Goal: Find specific page/section: Find specific page/section

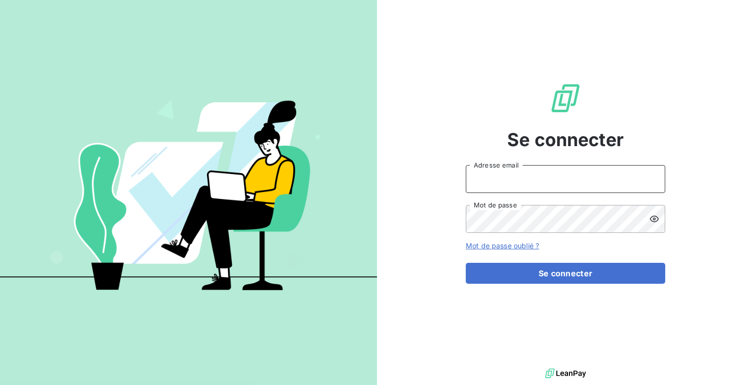
click at [504, 186] on input "Adresse email" at bounding box center [565, 179] width 199 height 28
type input "admin@altecc"
click at [466, 263] on button "Se connecter" at bounding box center [565, 273] width 199 height 21
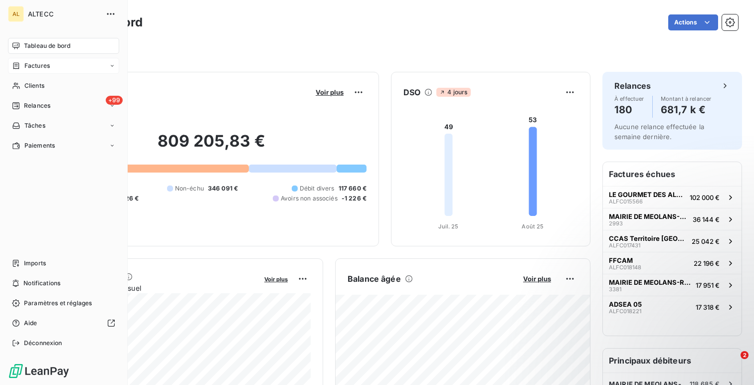
click at [38, 65] on span "Factures" at bounding box center [36, 65] width 25 height 9
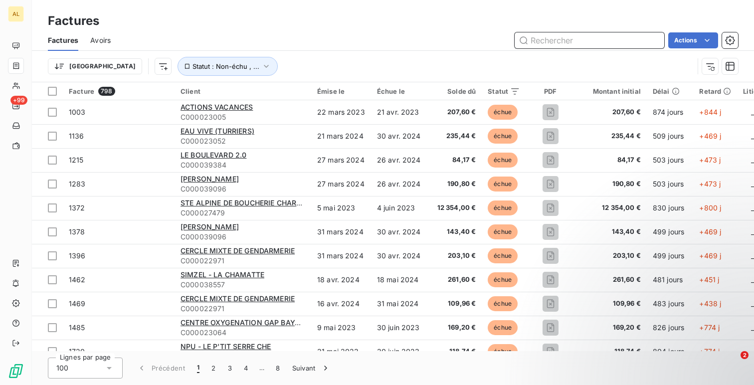
paste input "n°ALFC018242"
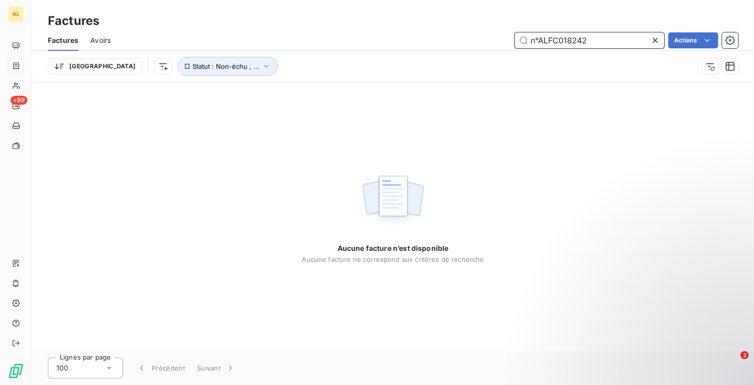
click at [537, 38] on input "n°ALFC018242" at bounding box center [590, 40] width 150 height 16
type input "018242"
click at [160, 53] on div "Trier Statut : Non-échu , ..." at bounding box center [393, 66] width 690 height 31
click at [192, 62] on span "Statut : Non-échu , ..." at bounding box center [225, 66] width 67 height 8
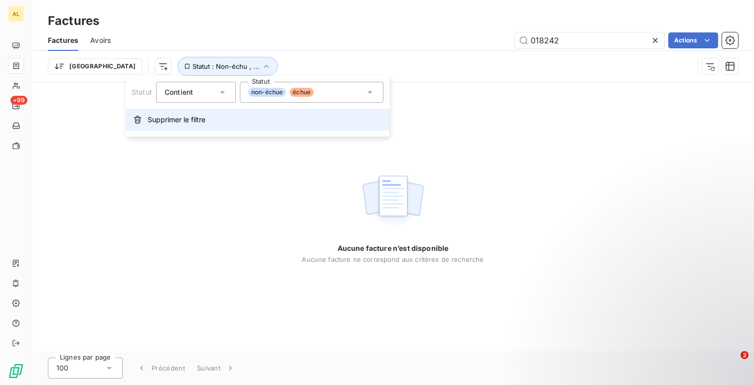
click at [174, 113] on button "Supprimer le filtre" at bounding box center [258, 120] width 264 height 22
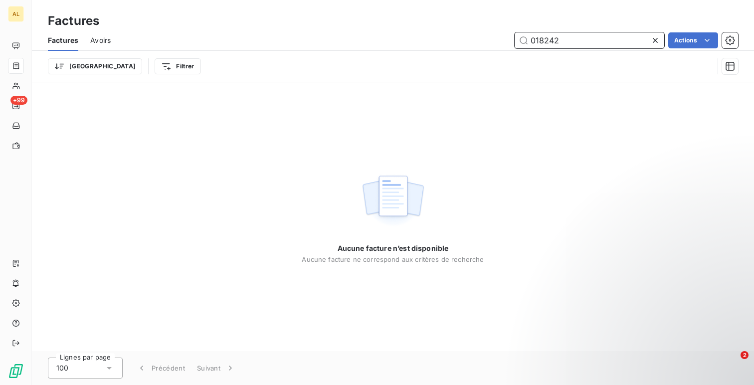
click at [537, 45] on input "018242" at bounding box center [590, 40] width 150 height 16
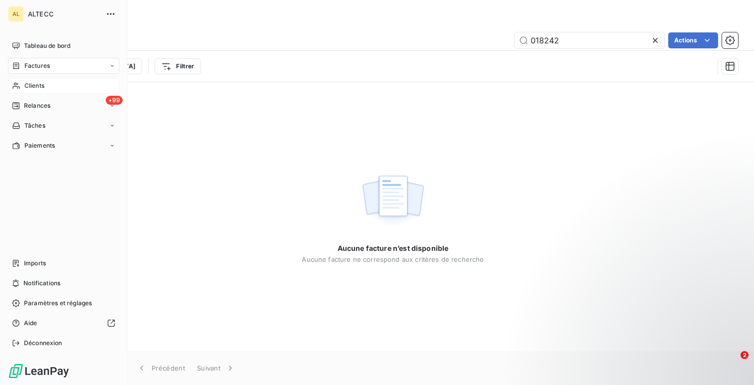
click at [38, 83] on span "Clients" at bounding box center [34, 85] width 20 height 9
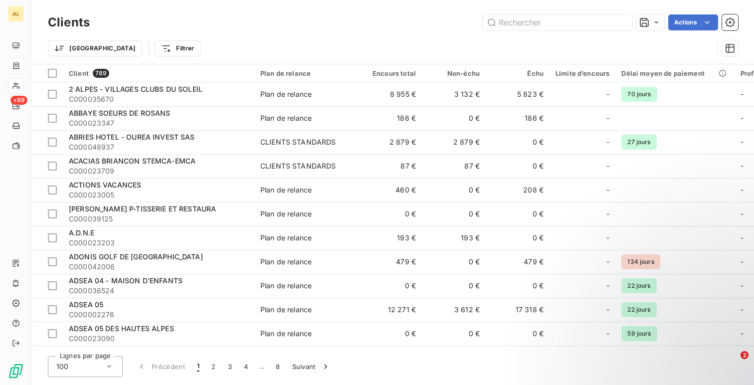
type input "C000023303"
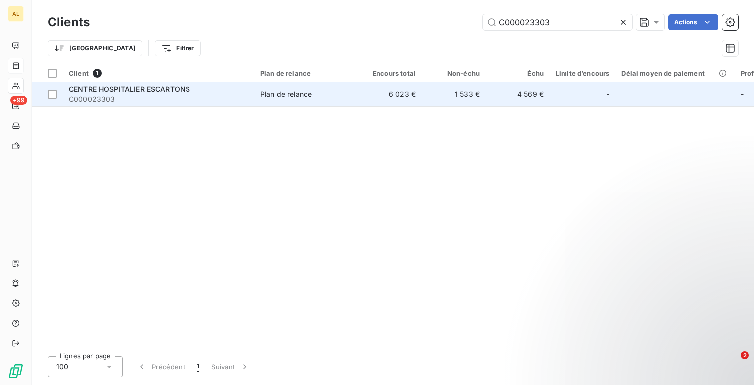
click at [164, 87] on span "CENTRE HOSPITALIER ESCARTONS" at bounding box center [129, 89] width 121 height 8
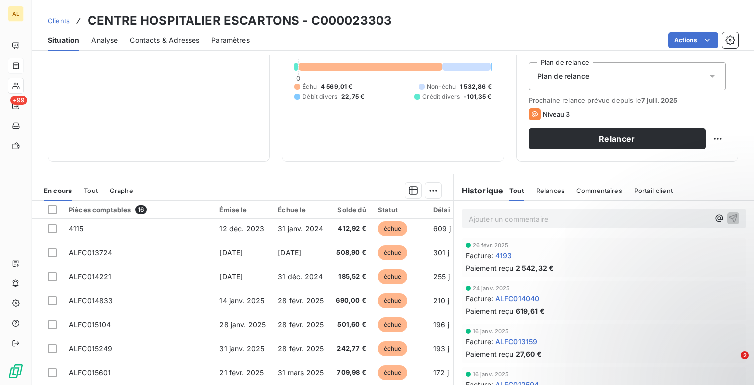
scroll to position [23, 0]
